Goal: Information Seeking & Learning: Learn about a topic

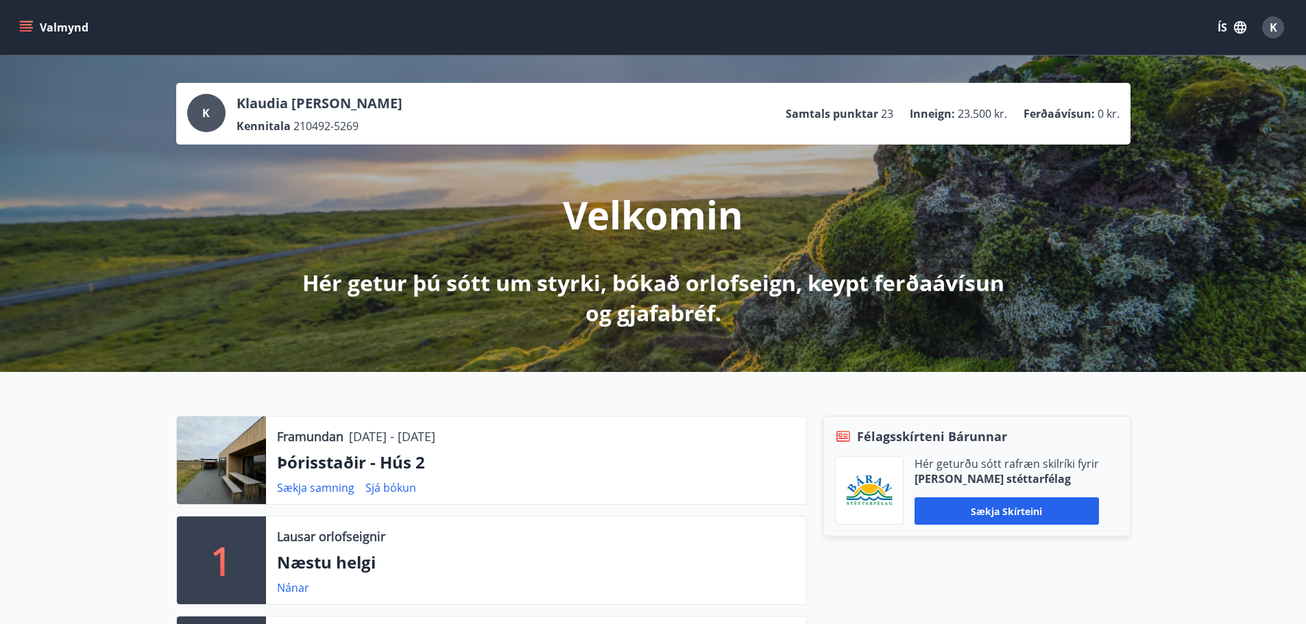
click at [1265, 15] on button "K" at bounding box center [1272, 27] width 33 height 33
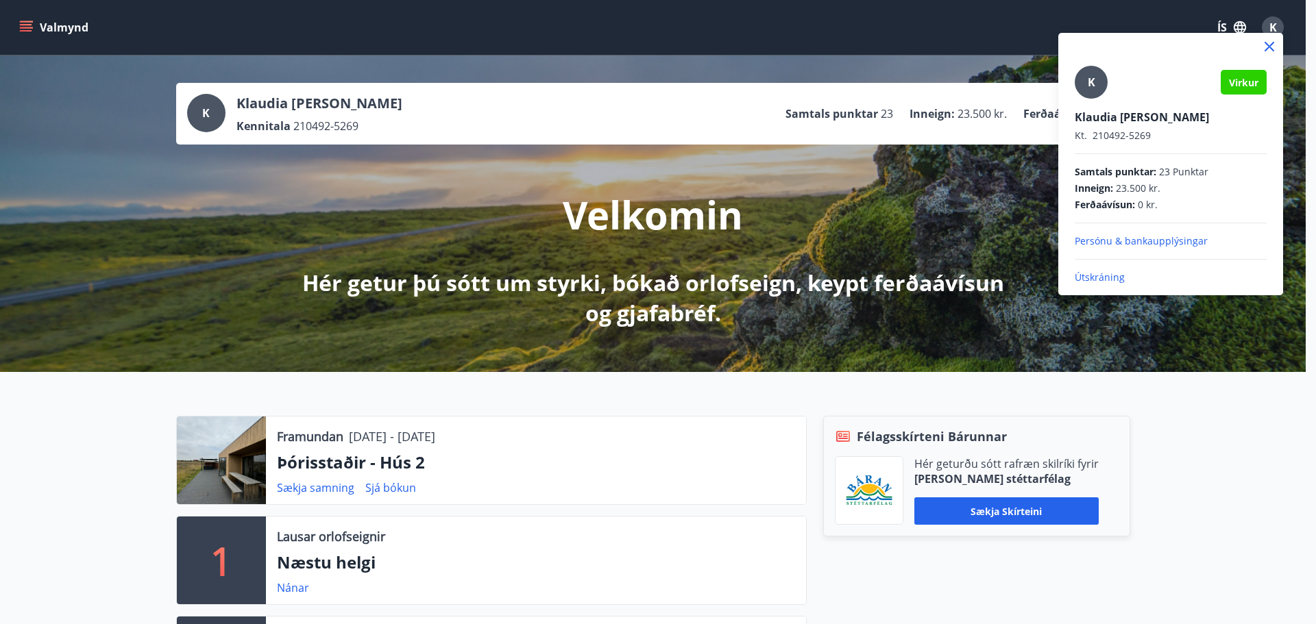
click at [1081, 278] on p "Útskráning" at bounding box center [1171, 278] width 192 height 14
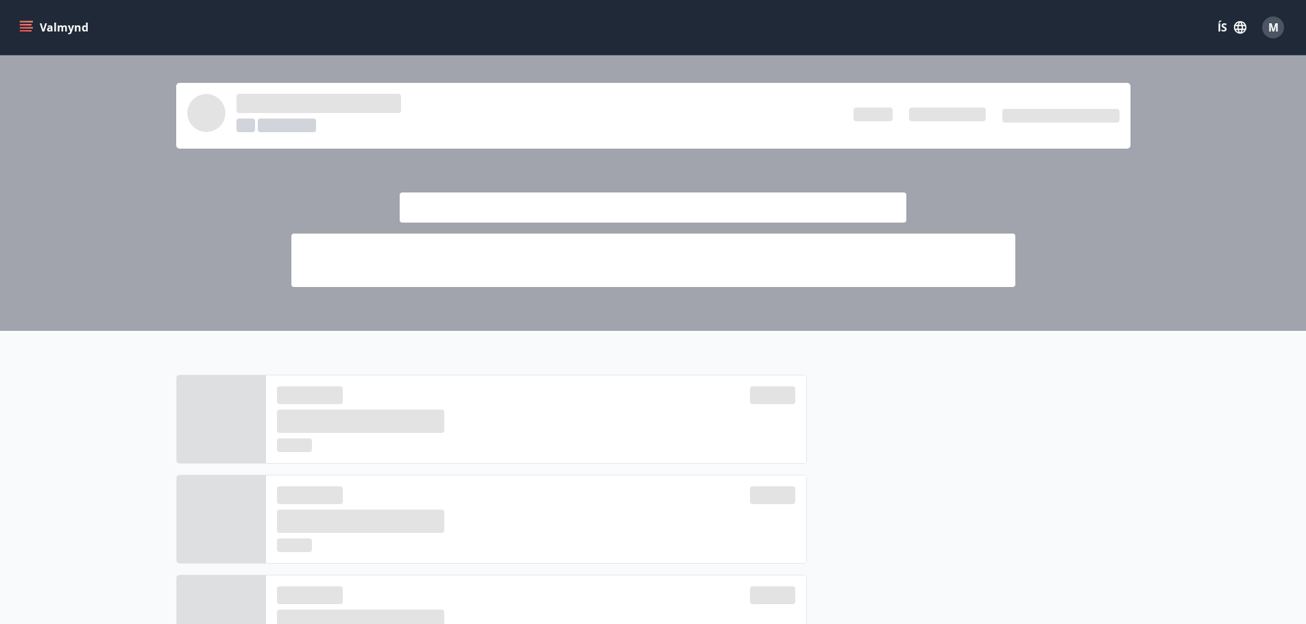
click at [30, 25] on icon "menu" at bounding box center [26, 24] width 12 height 1
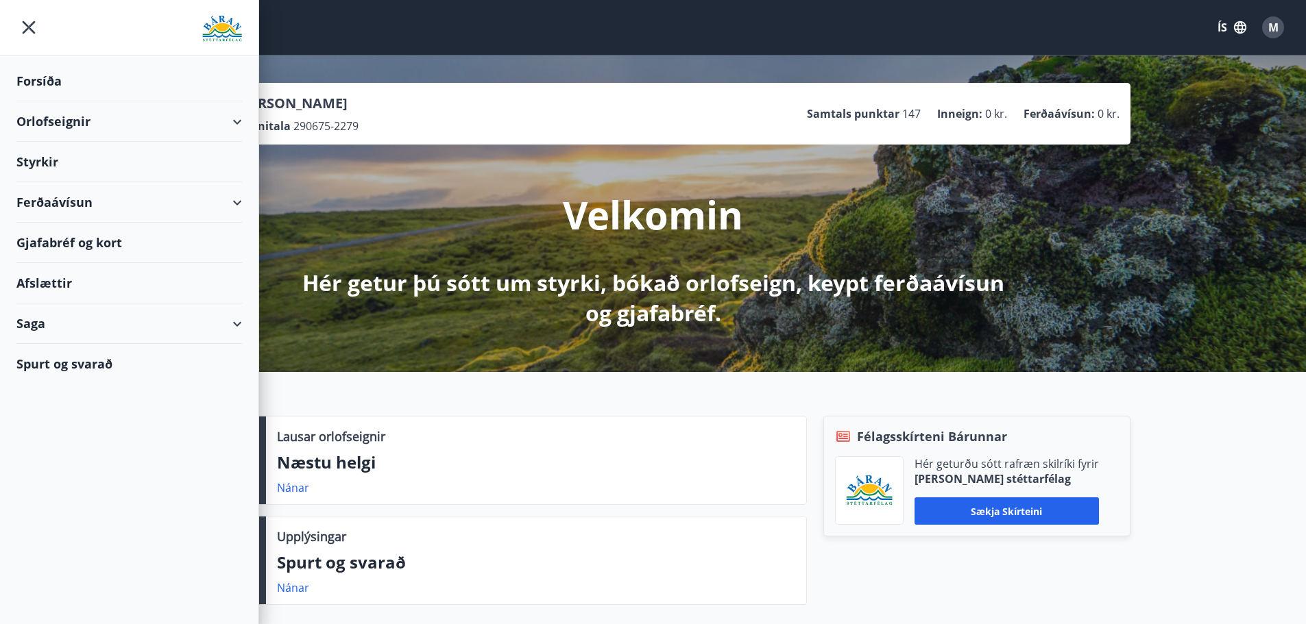
click at [54, 288] on div "Afslættir" at bounding box center [128, 283] width 225 height 40
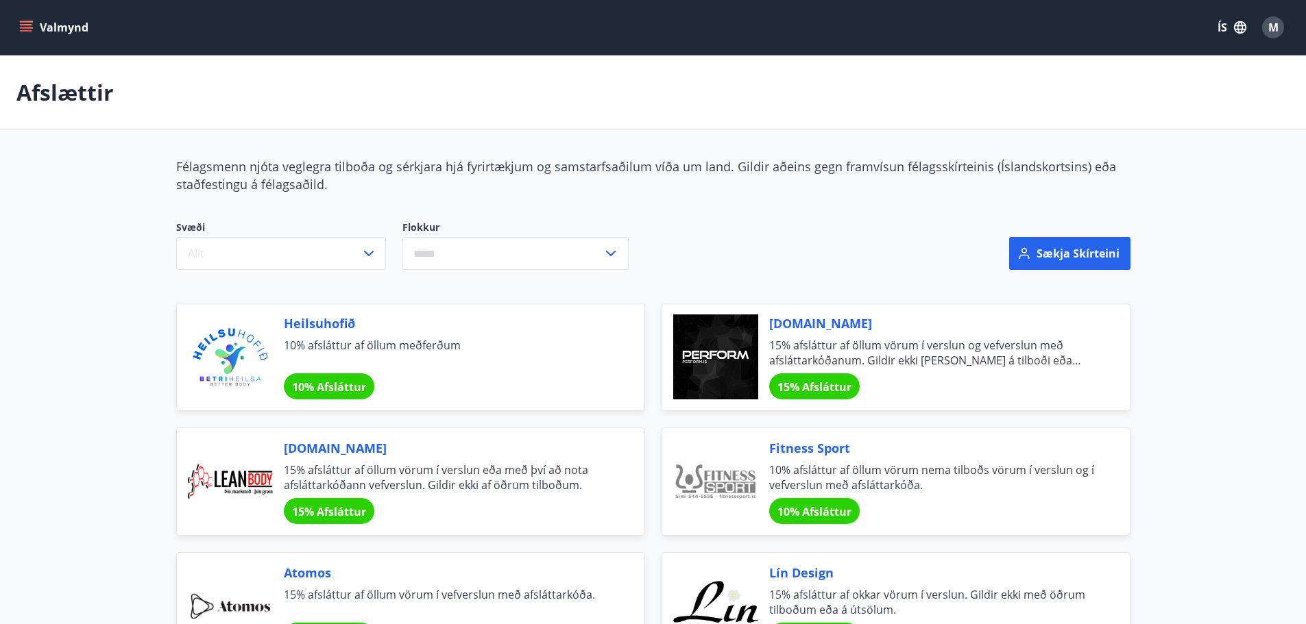
click at [614, 254] on icon at bounding box center [610, 253] width 16 height 16
drag, startPoint x: 125, startPoint y: 341, endPoint x: 73, endPoint y: 193, distance: 156.3
click at [28, 25] on icon "menu" at bounding box center [26, 24] width 12 height 1
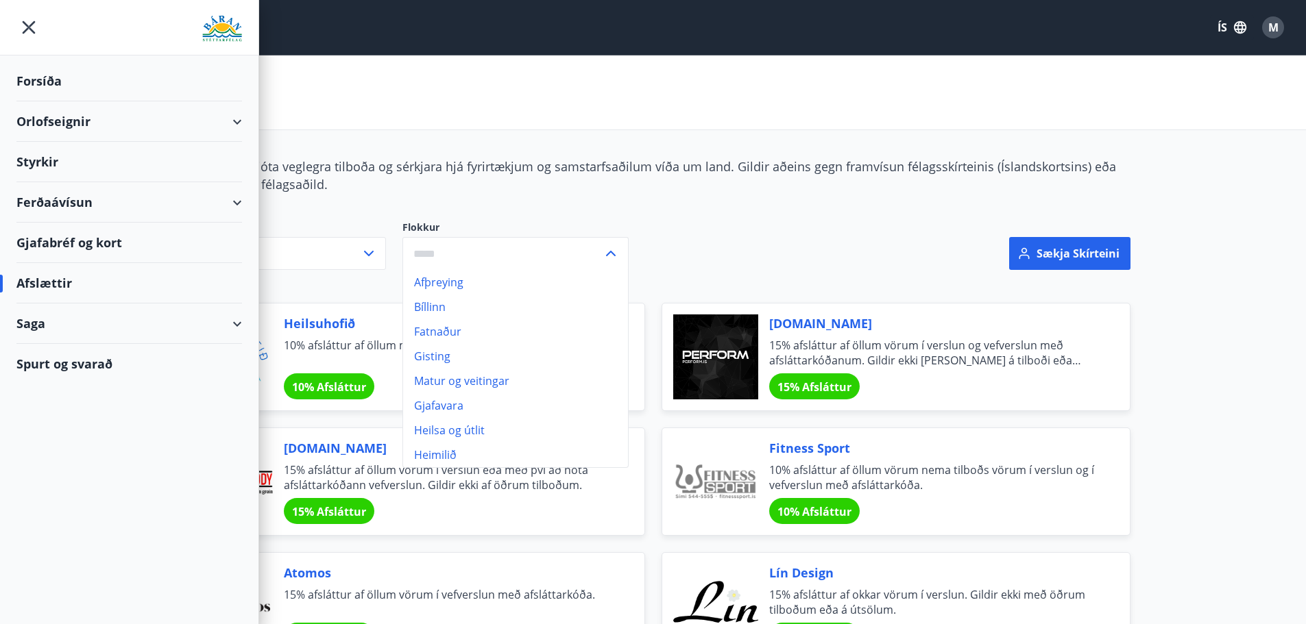
click at [69, 240] on div "Gjafabréf og kort" at bounding box center [128, 243] width 225 height 40
